Goal: Book appointment/travel/reservation

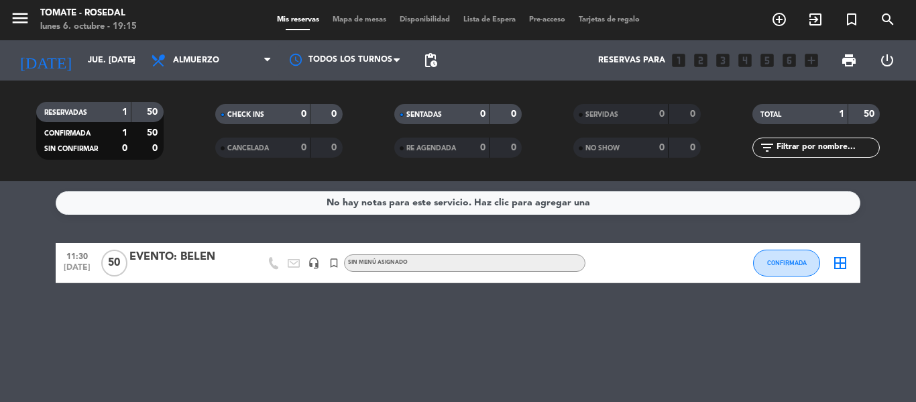
drag, startPoint x: 40, startPoint y: 15, endPoint x: 23, endPoint y: 18, distance: 16.4
click at [35, 15] on span "menu" at bounding box center [25, 21] width 30 height 32
click at [23, 18] on icon "menu" at bounding box center [20, 18] width 20 height 20
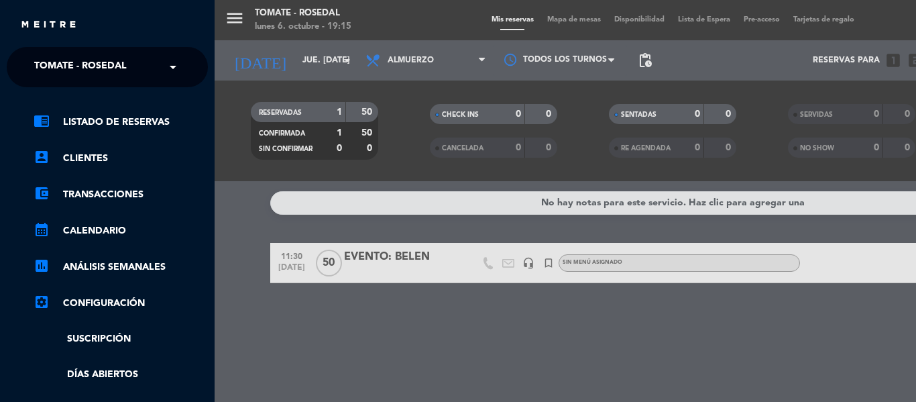
click at [98, 75] on span "Tomate - Rosedal" at bounding box center [80, 67] width 93 height 28
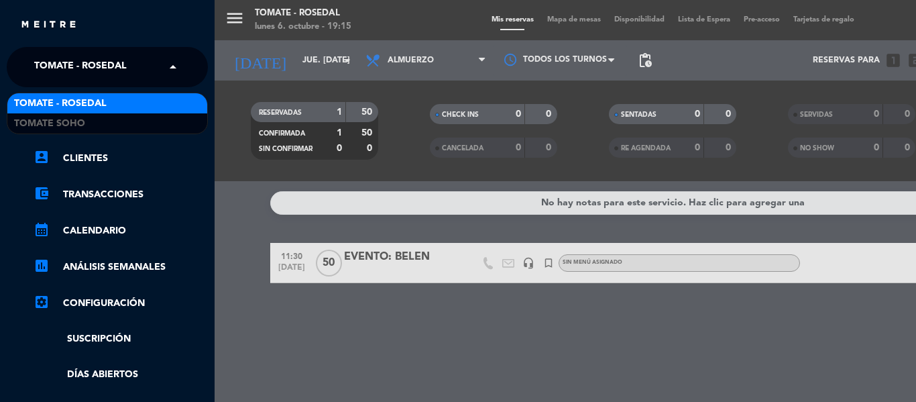
click at [100, 113] on div "Tomate - Rosedal" at bounding box center [107, 103] width 200 height 20
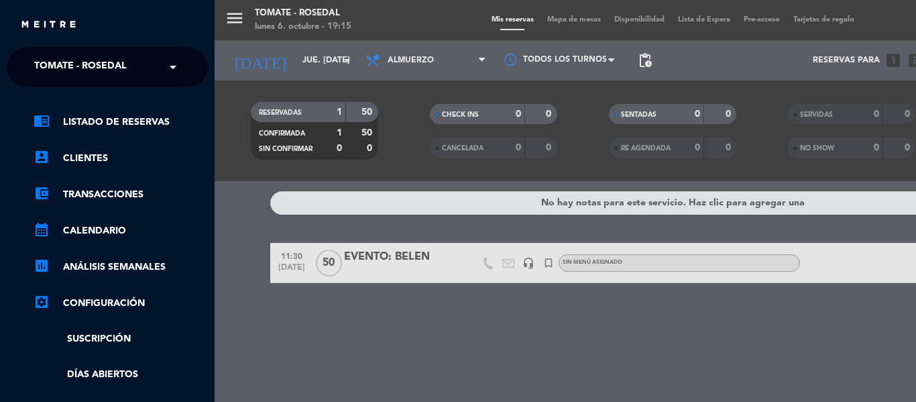
click at [99, 76] on span "Tomate - Rosedal" at bounding box center [80, 67] width 93 height 28
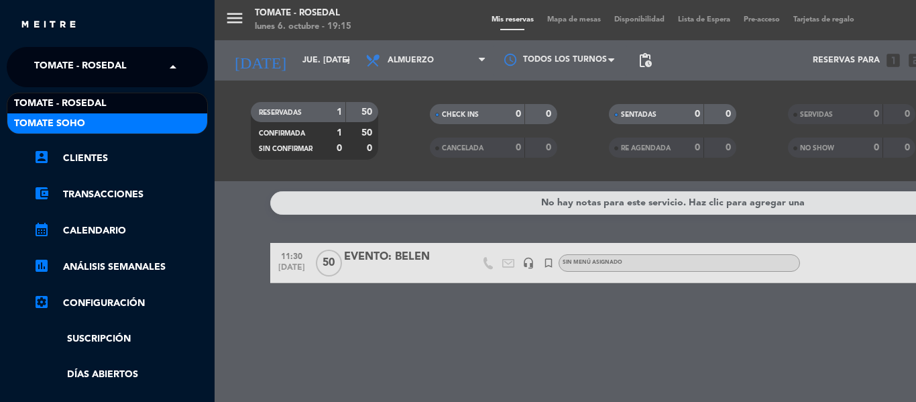
click at [101, 121] on div "Tomate Soho" at bounding box center [107, 123] width 200 height 20
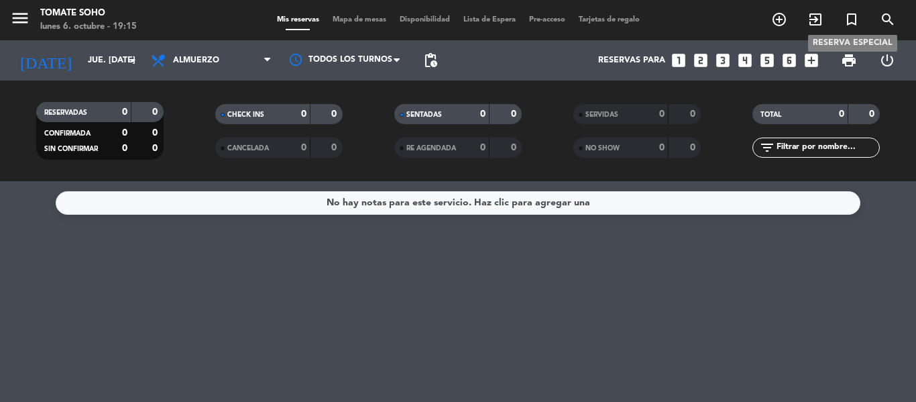
click at [853, 15] on icon "turned_in_not" at bounding box center [852, 19] width 16 height 16
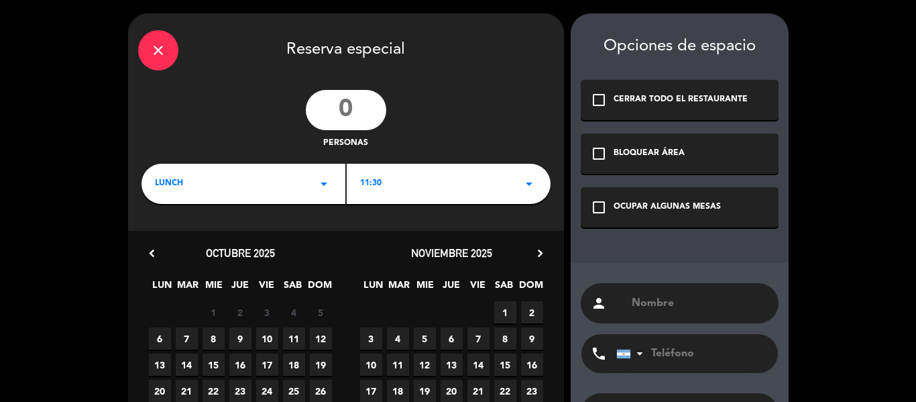
click at [374, 111] on input "number" at bounding box center [346, 110] width 80 height 40
type input "12"
click at [278, 190] on div "LUNCH arrow_drop_down" at bounding box center [244, 184] width 204 height 40
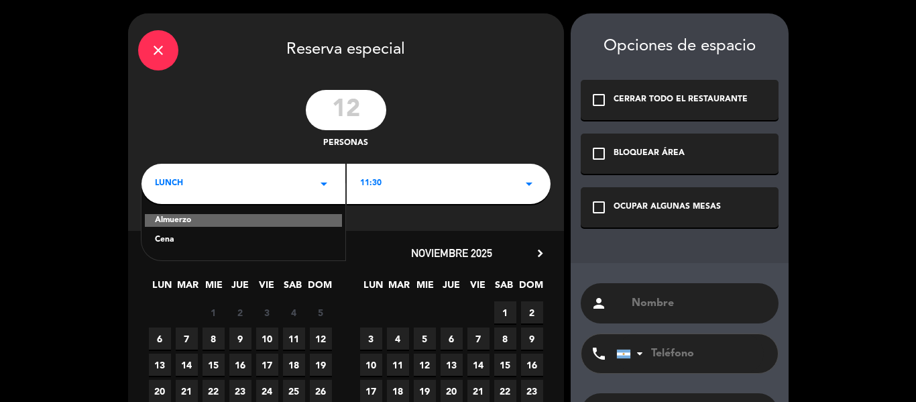
click at [242, 238] on div "Cena" at bounding box center [243, 239] width 177 height 13
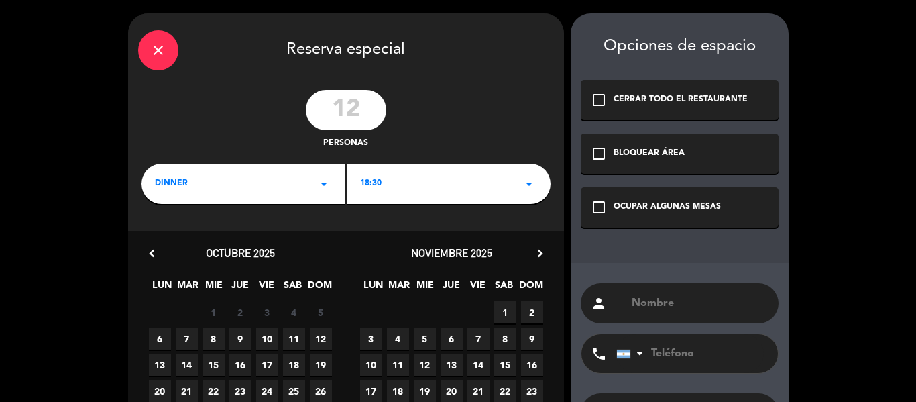
click at [264, 191] on div "dinner arrow_drop_down" at bounding box center [244, 184] width 204 height 40
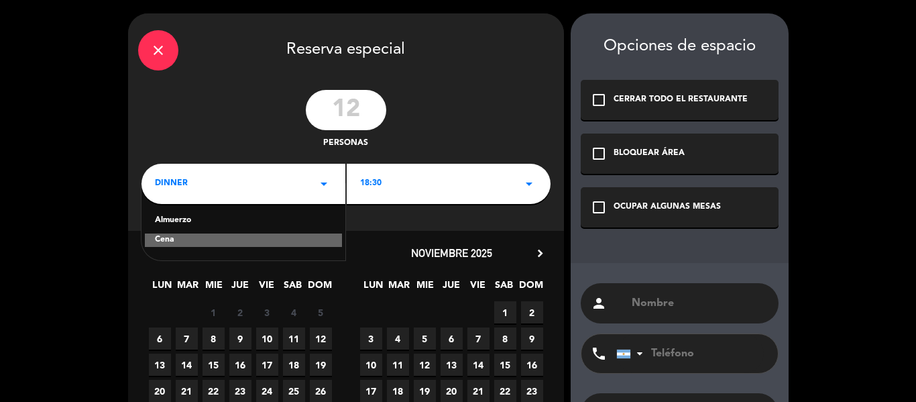
click at [255, 218] on div "Almuerzo" at bounding box center [243, 220] width 177 height 13
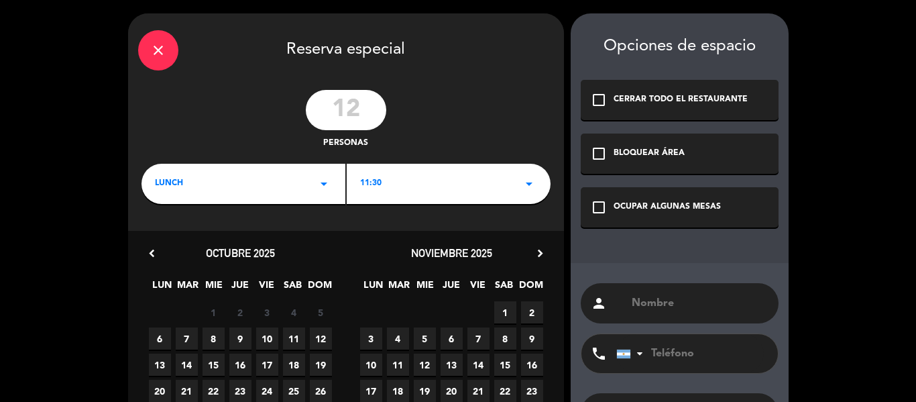
click at [402, 180] on div "11:30 arrow_drop_down" at bounding box center [449, 184] width 204 height 40
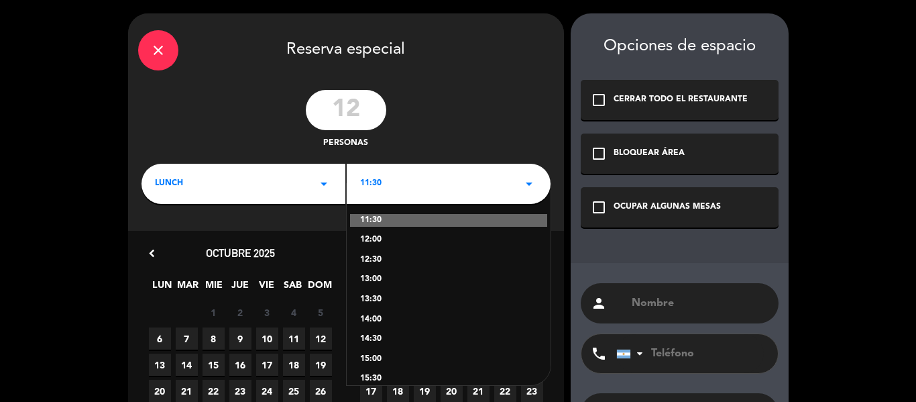
click at [392, 236] on div "12:00" at bounding box center [448, 239] width 177 height 13
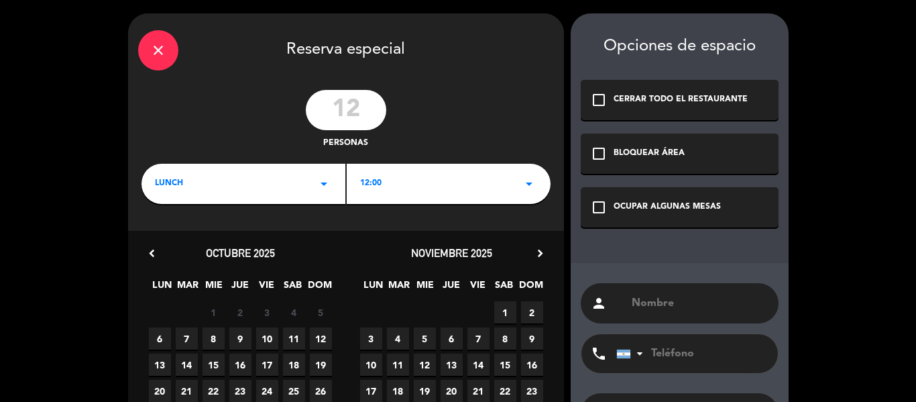
click at [632, 215] on div "check_box_outline_blank OCUPAR ALGUNAS MESAS" at bounding box center [680, 207] width 198 height 40
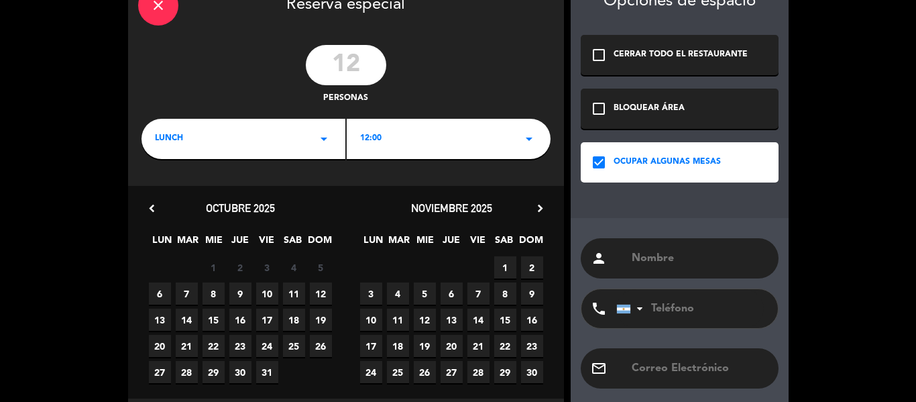
scroll to position [67, 0]
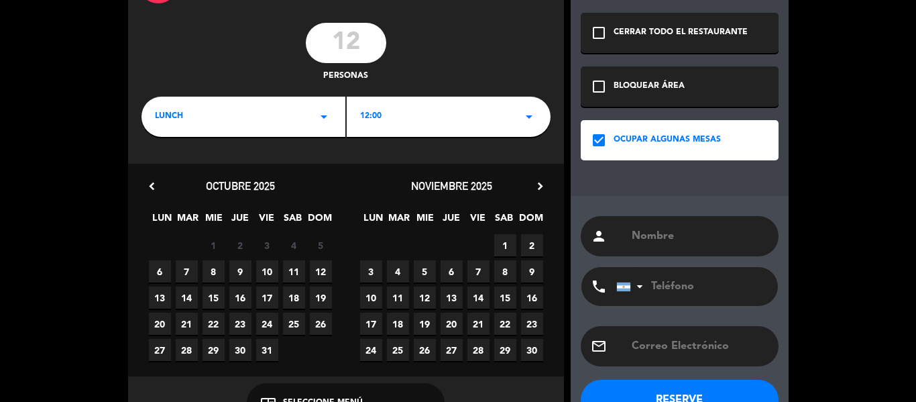
click at [245, 270] on span "9" at bounding box center [240, 271] width 22 height 22
click at [678, 231] on input "text" at bounding box center [699, 236] width 138 height 19
type input "RESERVA:"
click at [677, 288] on input "tel" at bounding box center [690, 286] width 148 height 39
paste input "[PHONE_NUMBER]"
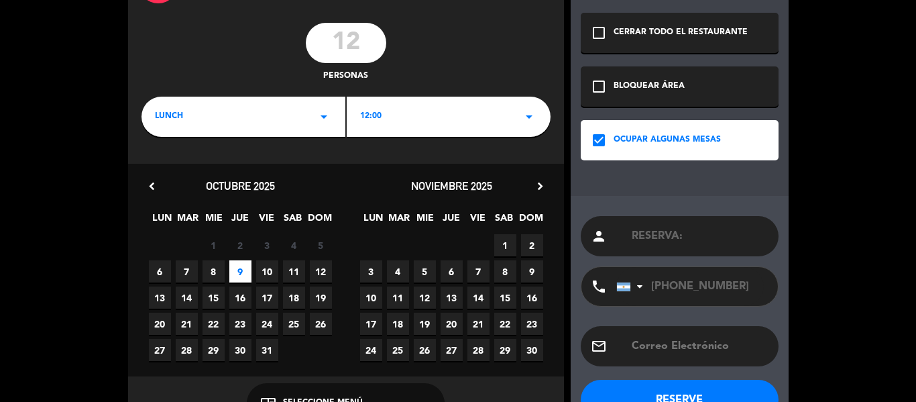
drag, startPoint x: 684, startPoint y: 286, endPoint x: 649, endPoint y: 286, distance: 35.5
click at [649, 286] on input "[PHONE_NUMBER]" at bounding box center [690, 286] width 148 height 39
click at [697, 287] on input "[PHONE_NUMBER]" at bounding box center [690, 286] width 148 height 39
type input "[PHONE_NUMBER]"
click at [702, 229] on input "RESERVA:" at bounding box center [699, 236] width 138 height 19
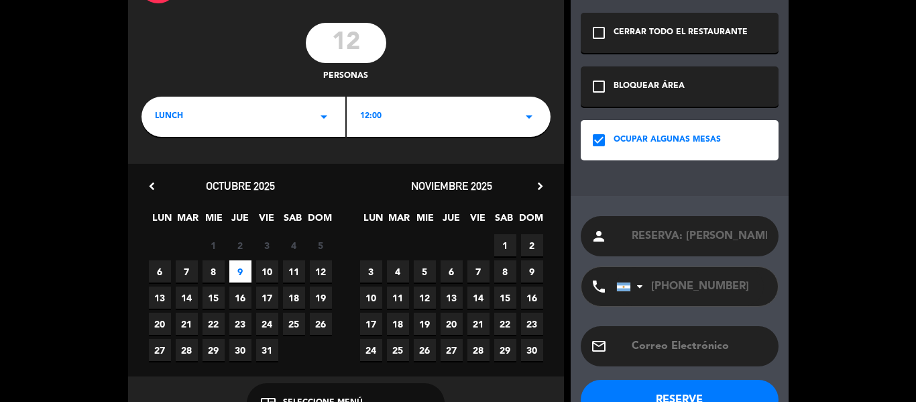
type input "RESERVA: [PERSON_NAME]"
click at [657, 382] on button "RESERVE" at bounding box center [680, 400] width 198 height 40
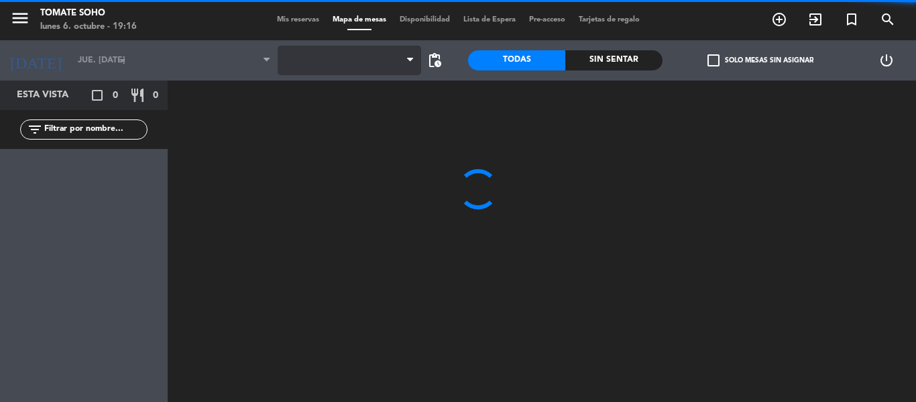
type input "[DEMOGRAPHIC_DATA] [DATE]"
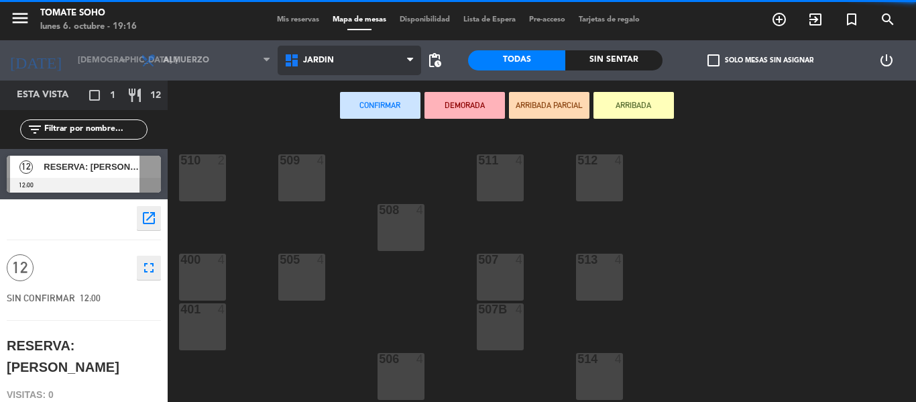
click at [347, 65] on span "JARDIN" at bounding box center [350, 61] width 144 height 30
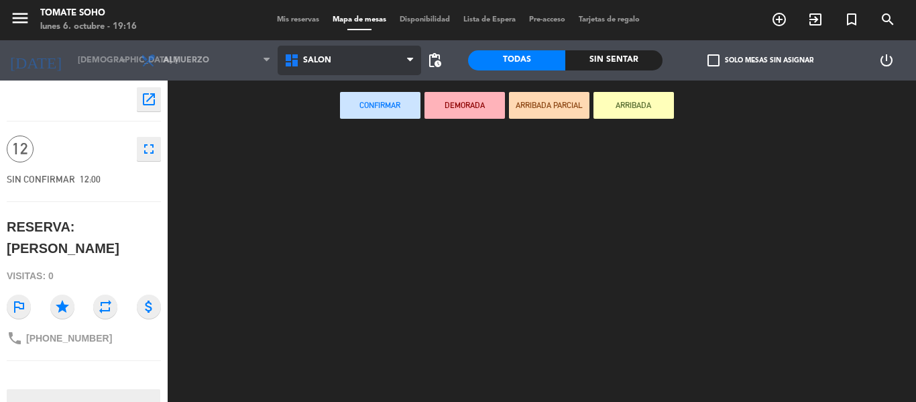
click at [340, 117] on ng-component "menu Tomate Soho lunes 6. octubre - 19:16 Mis reservas Mapa de mesas Disponibil…" at bounding box center [458, 201] width 916 height 402
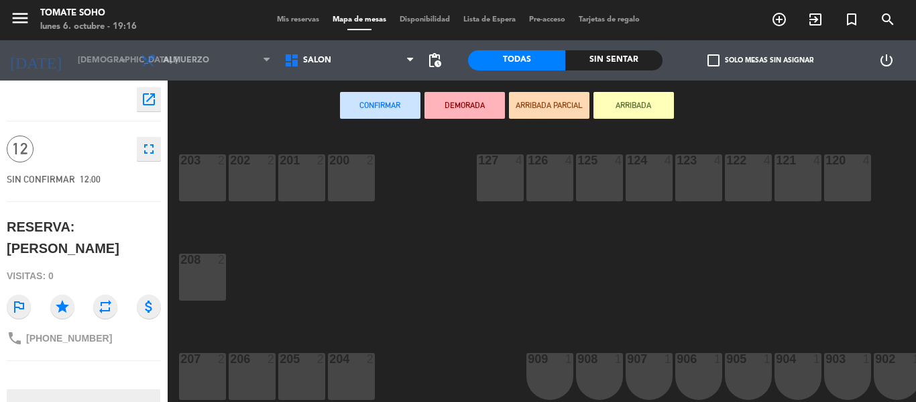
click at [204, 182] on div "203 2" at bounding box center [202, 177] width 47 height 47
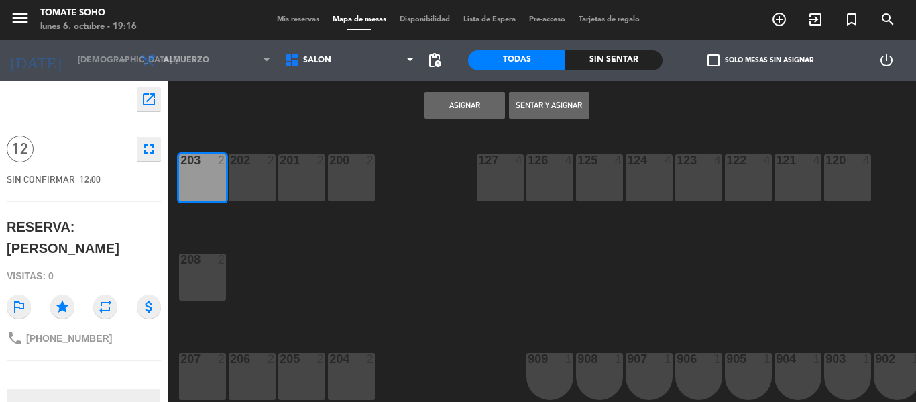
click at [251, 180] on div "202 2" at bounding box center [252, 177] width 47 height 47
click at [312, 176] on div "201 2" at bounding box center [301, 177] width 47 height 47
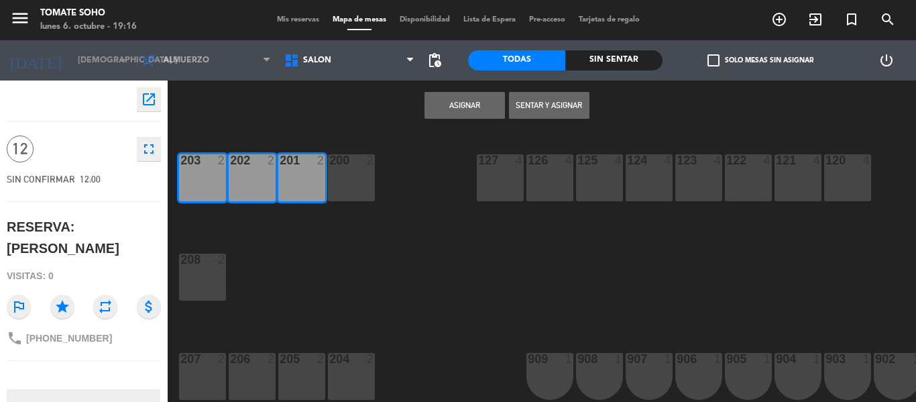
click at [361, 179] on div "200 2" at bounding box center [351, 177] width 47 height 47
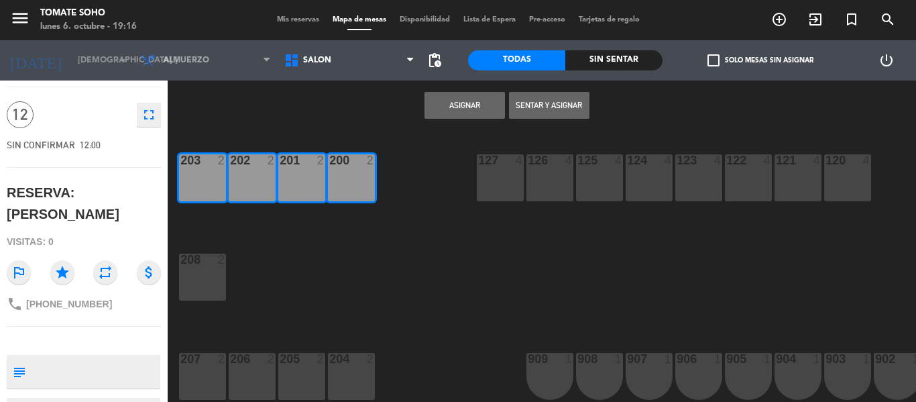
scroll to position [48, 0]
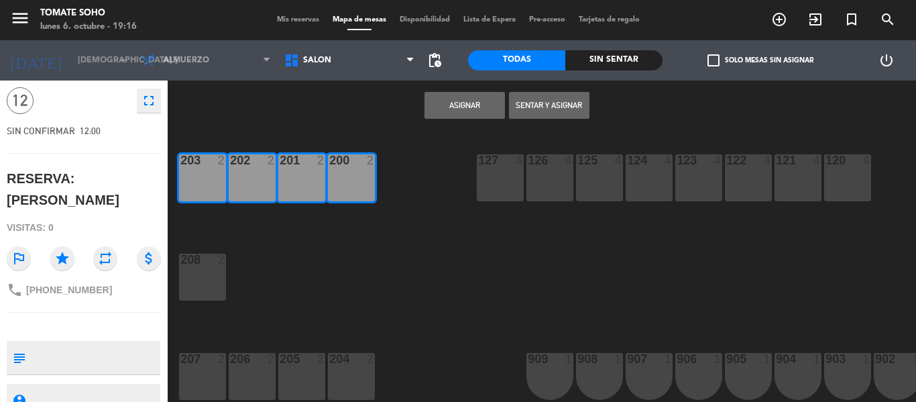
click at [209, 276] on div "208 2" at bounding box center [202, 277] width 47 height 47
click at [66, 343] on textarea at bounding box center [95, 357] width 128 height 28
click at [476, 100] on button "Asignar" at bounding box center [465, 105] width 80 height 27
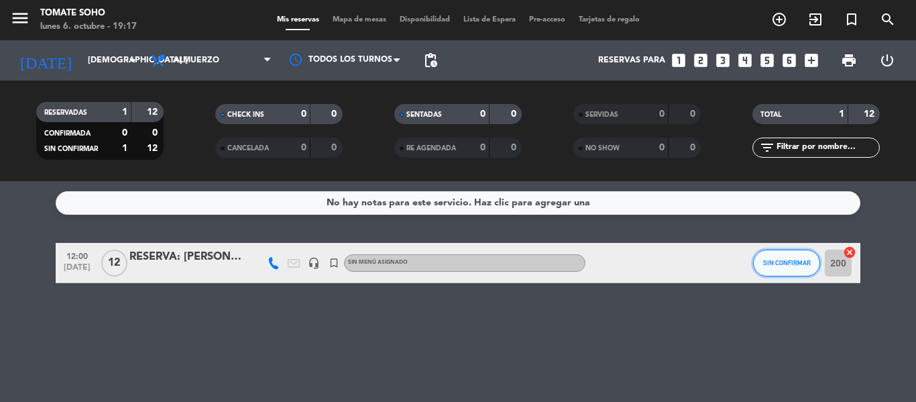
click at [781, 264] on span "SIN CONFIRMAR" at bounding box center [787, 262] width 48 height 7
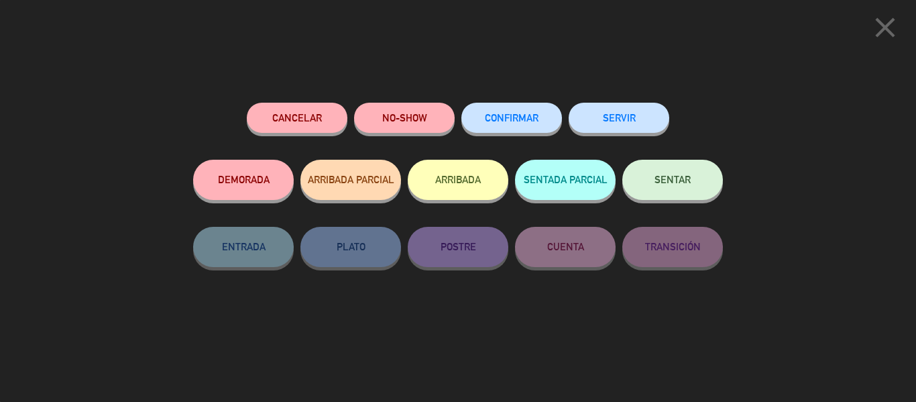
click at [524, 127] on button "CONFIRMAR" at bounding box center [511, 118] width 101 height 30
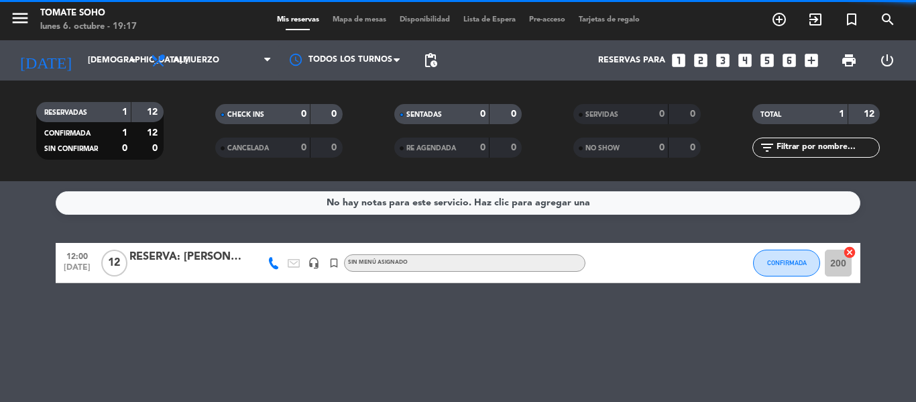
click at [437, 308] on div "No hay notas para este servicio. Haz clic para agregar una 12:00 [DATE] RESERVA…" at bounding box center [458, 291] width 916 height 221
